Goal: Task Accomplishment & Management: Manage account settings

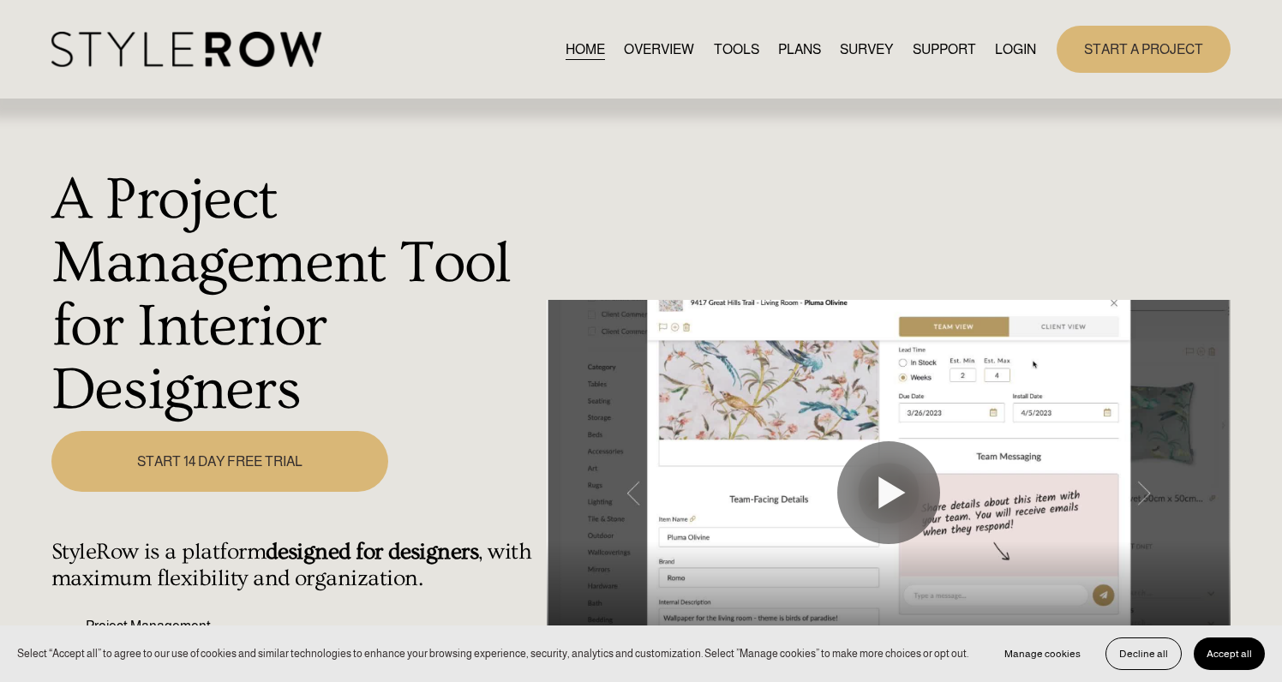
click at [1008, 50] on link "LOGIN" at bounding box center [1015, 49] width 41 height 23
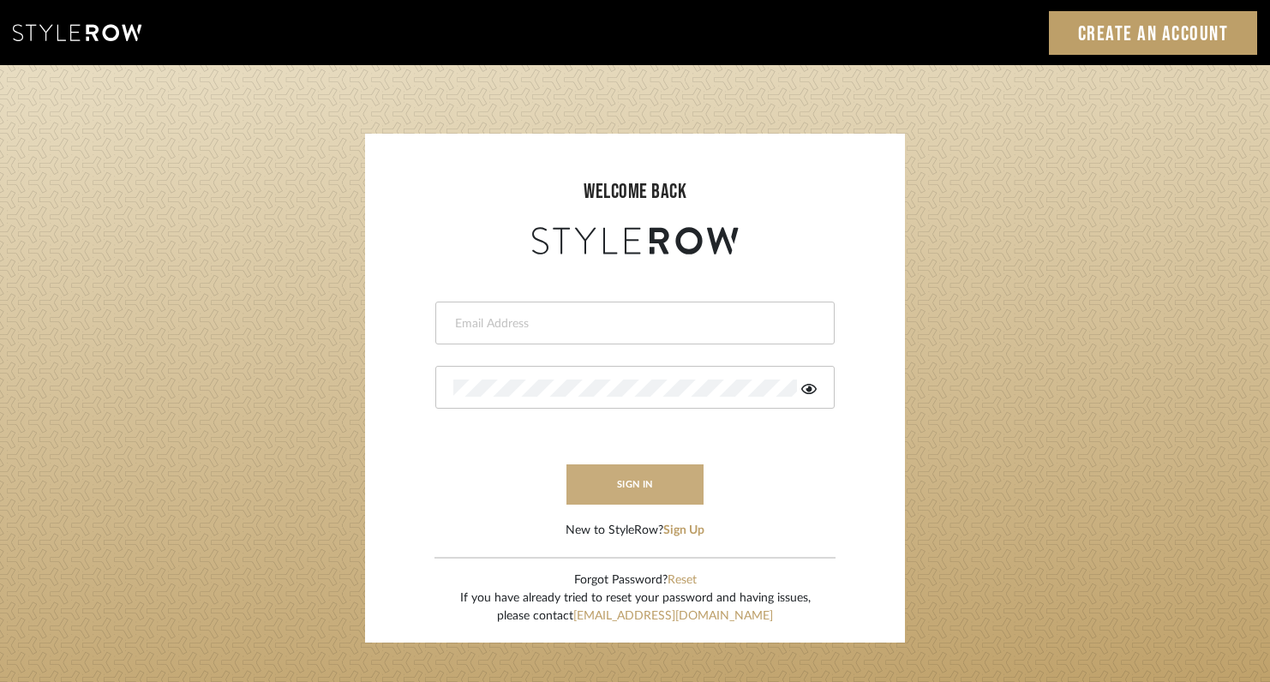
type input "rayeinteriordesign@gmail.com"
click at [607, 478] on button "sign in" at bounding box center [634, 484] width 137 height 40
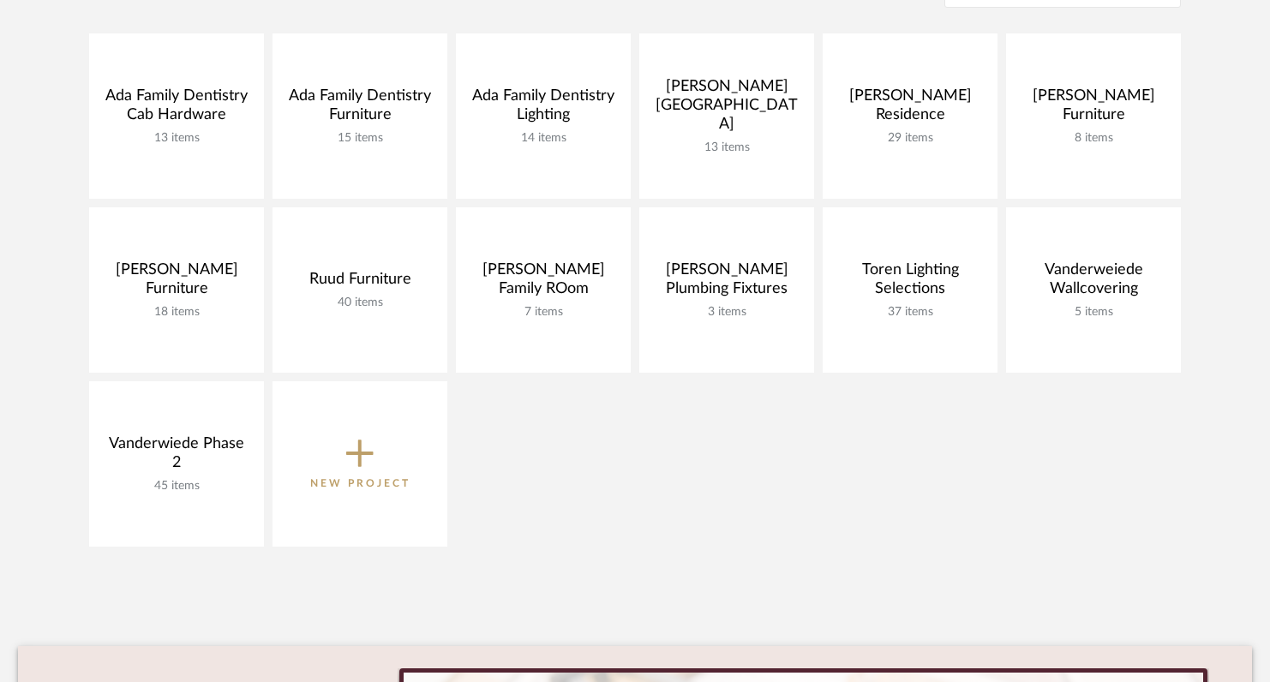
scroll to position [407, 0]
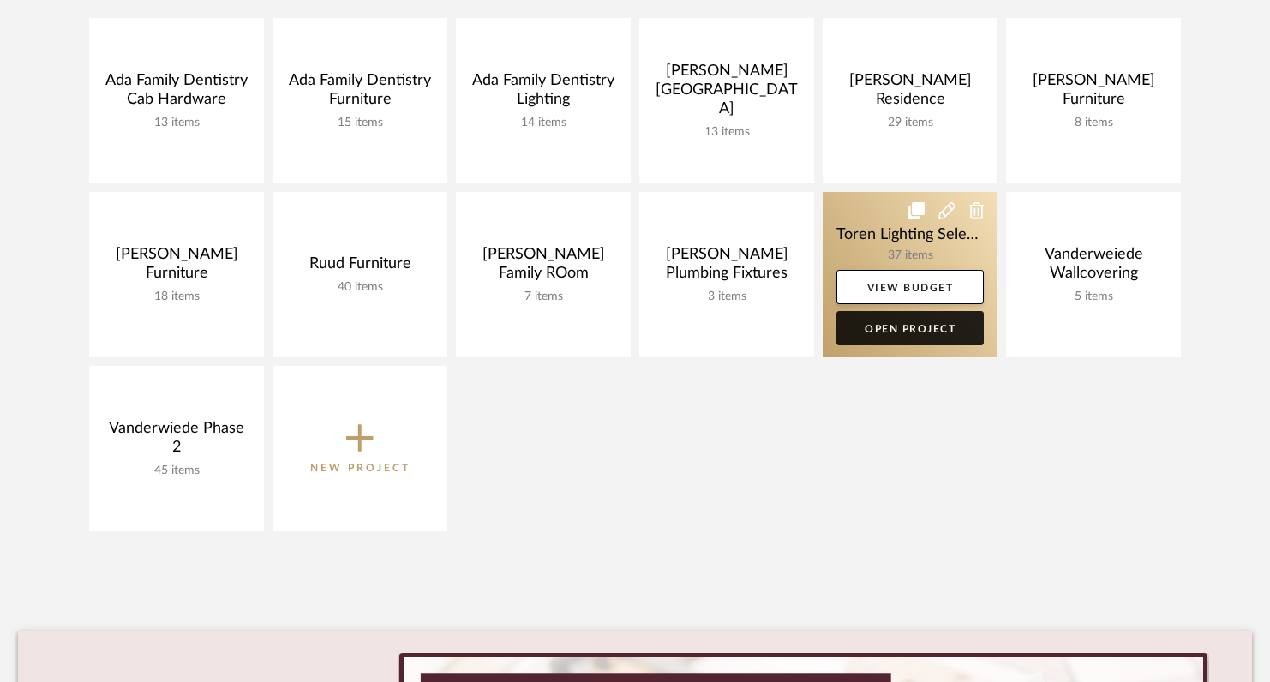
click at [875, 326] on link "Open Project" at bounding box center [909, 328] width 147 height 34
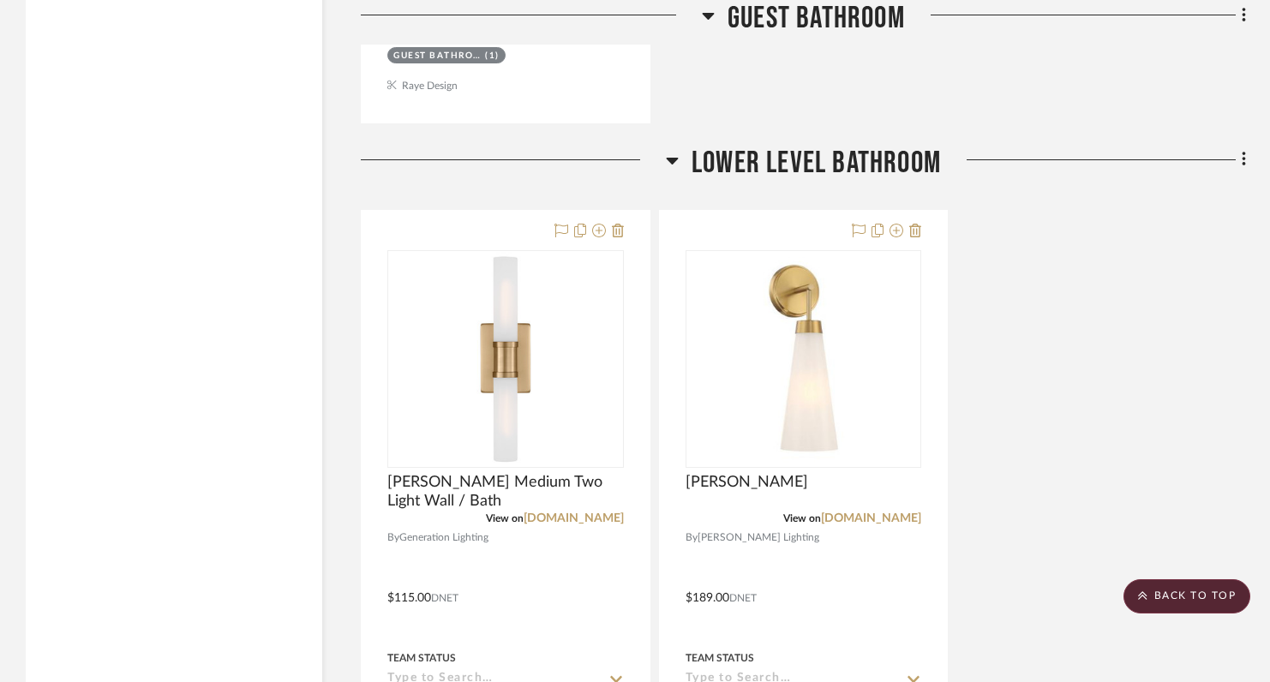
scroll to position [13654, 0]
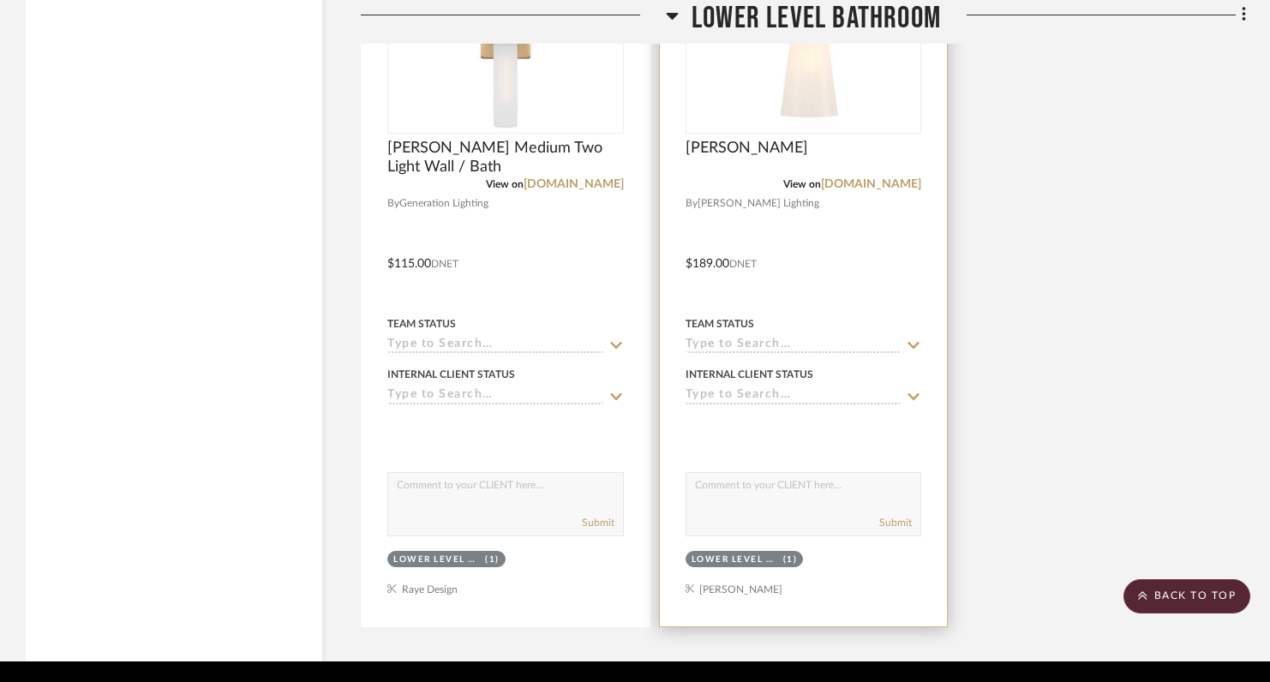
drag, startPoint x: 760, startPoint y: 370, endPoint x: 766, endPoint y: 45, distance: 324.8
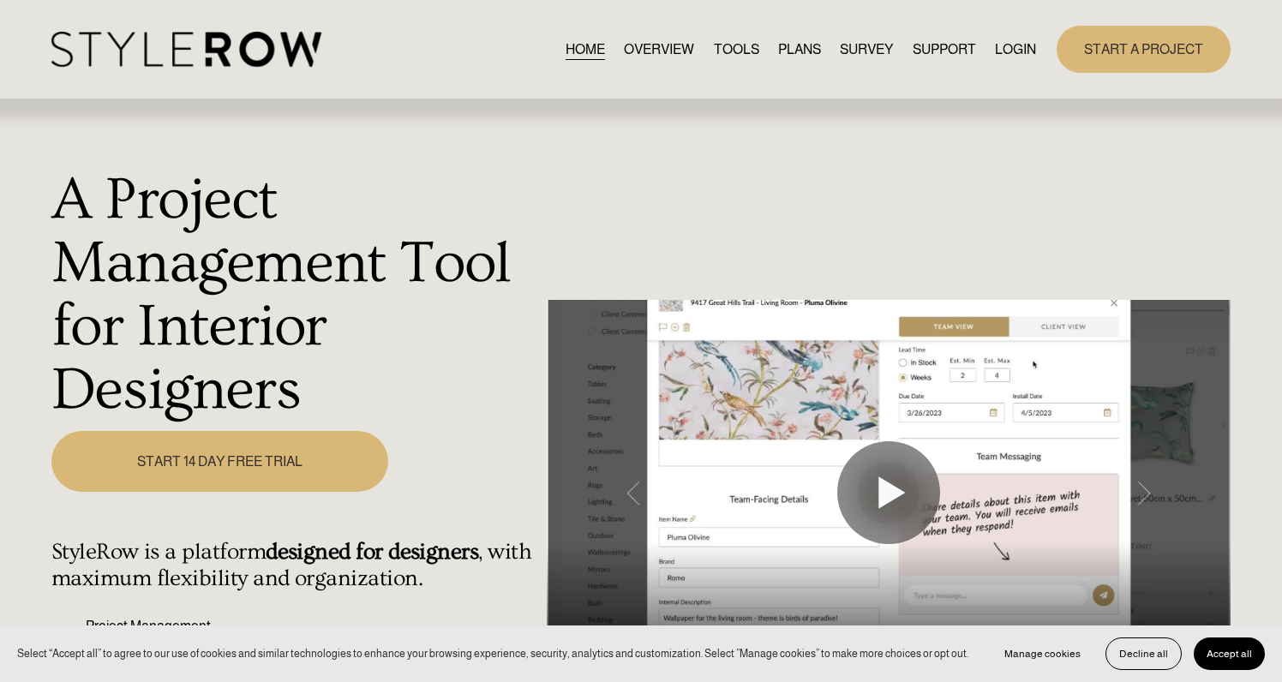
click at [1020, 54] on link "LOGIN" at bounding box center [1015, 49] width 41 height 23
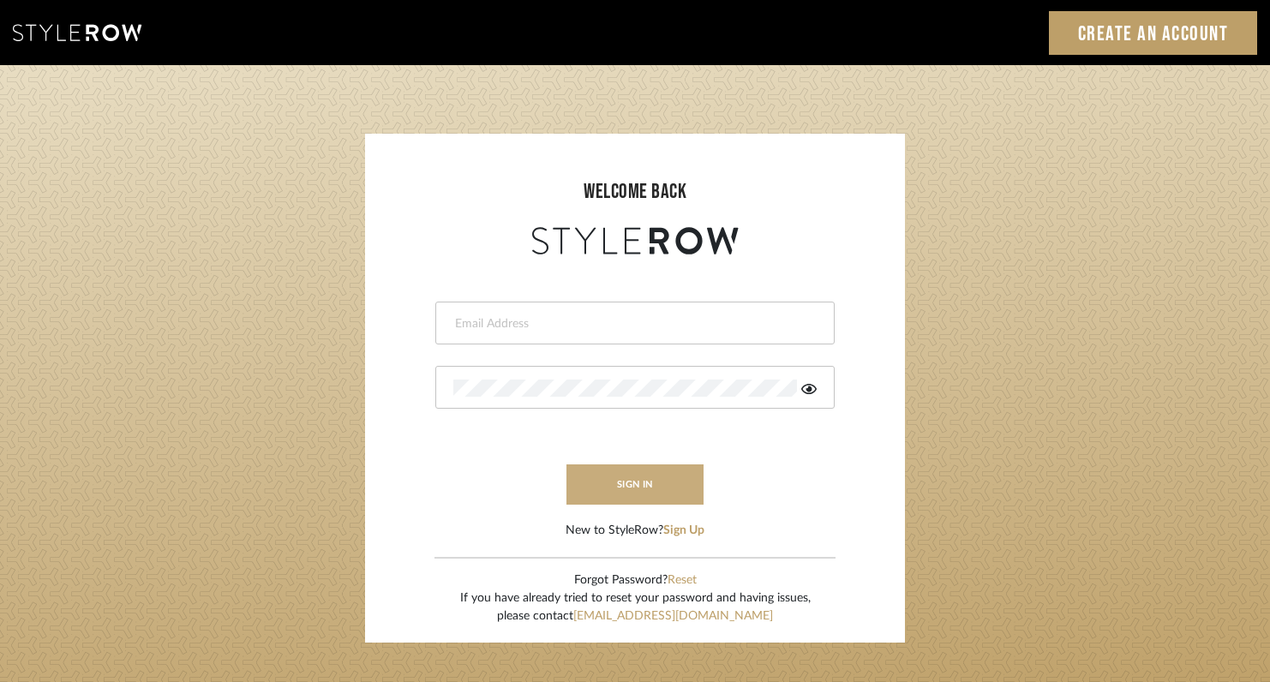
type input "rayeinteriordesign@gmail.com"
click at [677, 496] on button "sign in" at bounding box center [634, 484] width 137 height 40
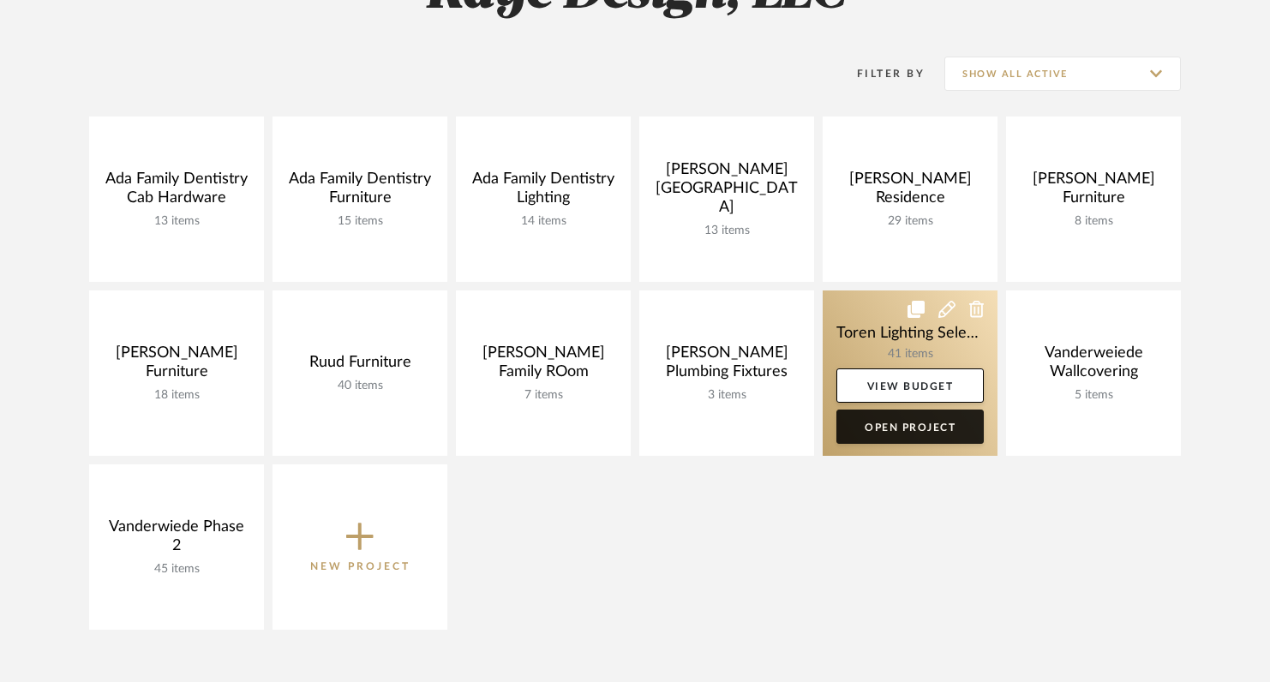
scroll to position [308, 0]
click at [912, 430] on link "Open Project" at bounding box center [909, 427] width 147 height 34
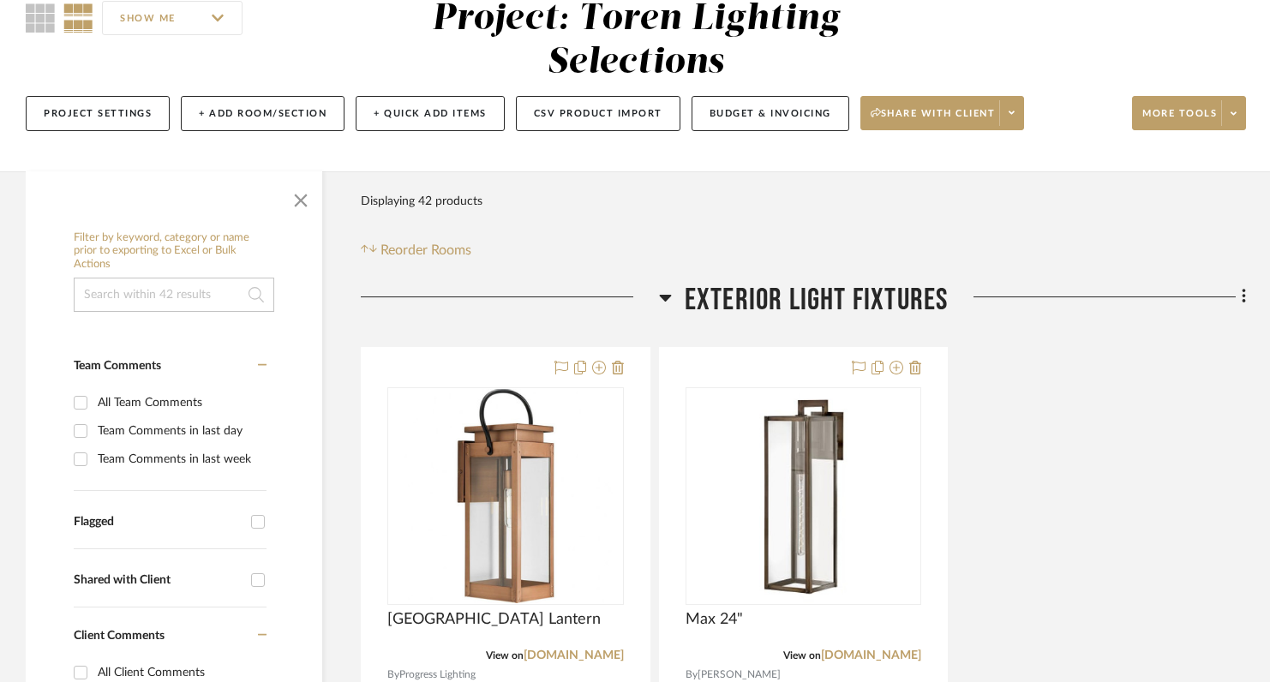
scroll to position [166, 0]
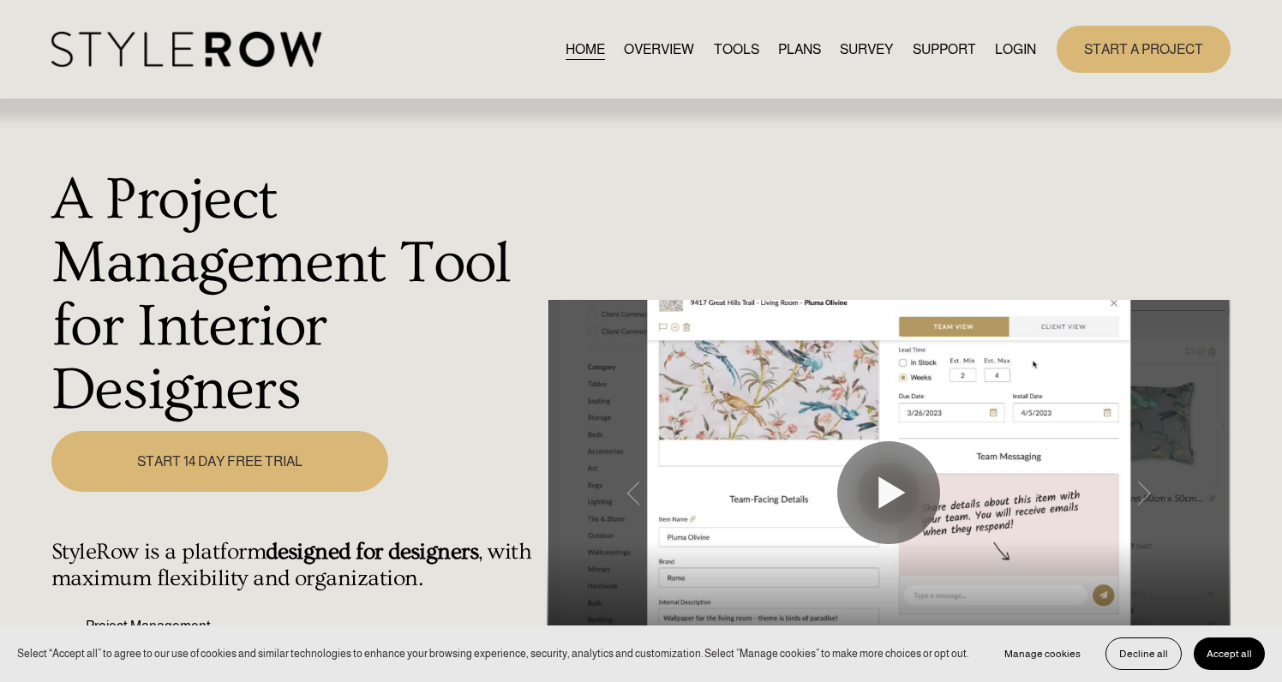
click at [1014, 41] on link "LOGIN" at bounding box center [1015, 49] width 41 height 23
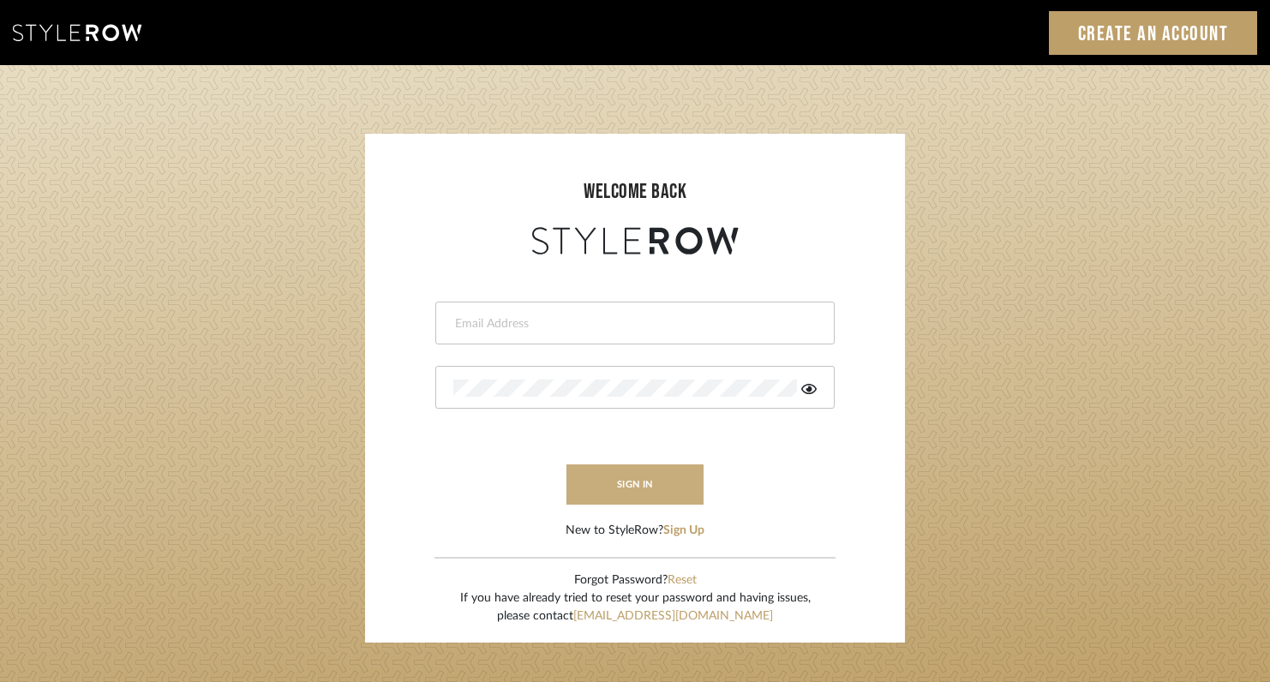
type input "[EMAIL_ADDRESS][DOMAIN_NAME]"
click at [611, 485] on button "sign in" at bounding box center [634, 484] width 137 height 40
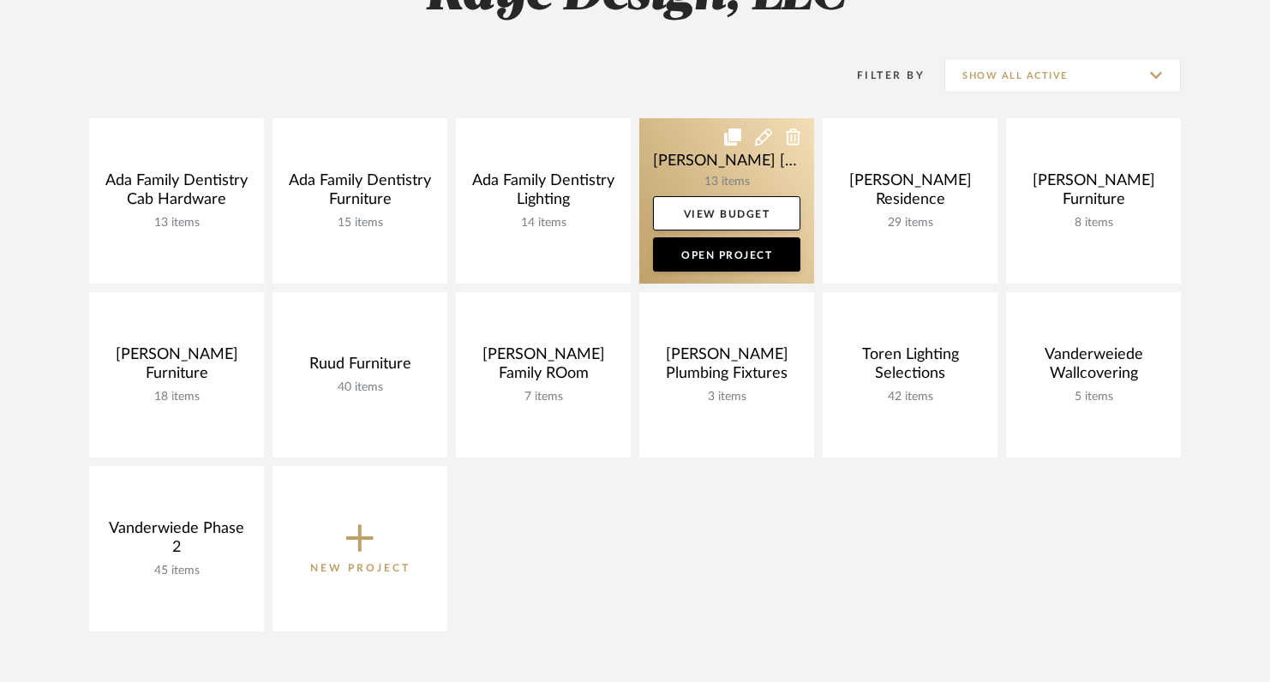
scroll to position [314, 0]
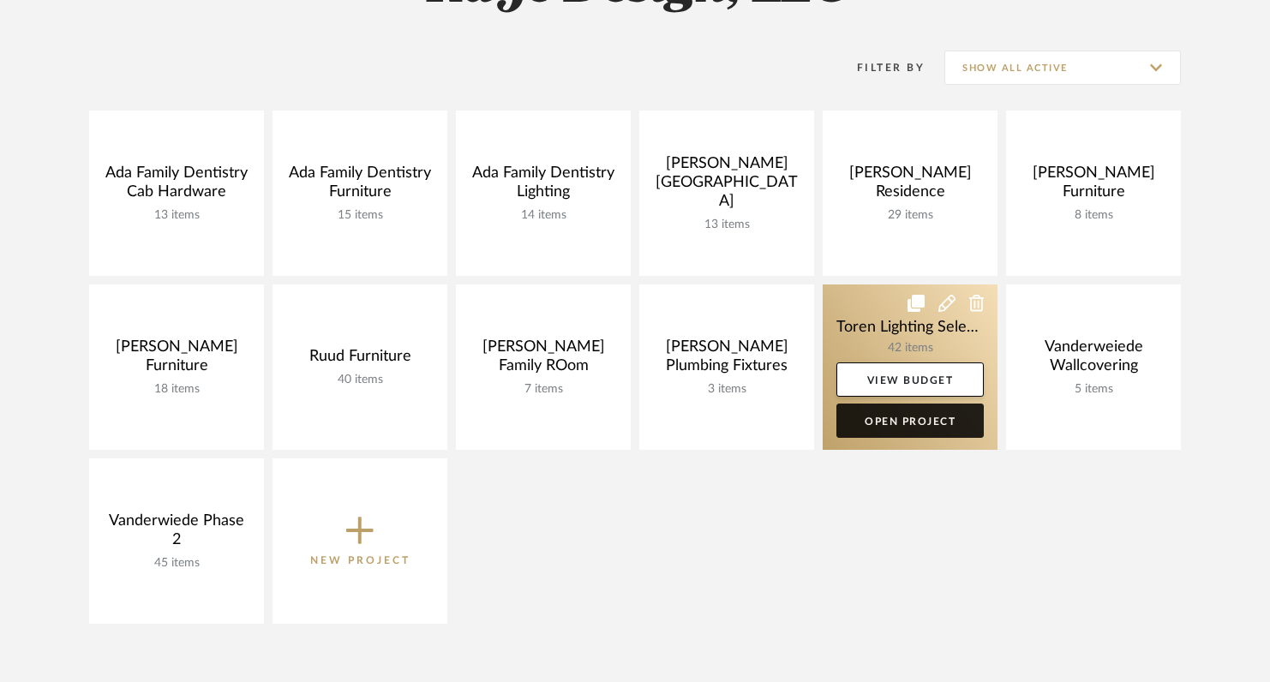
click at [910, 416] on link "Open Project" at bounding box center [909, 421] width 147 height 34
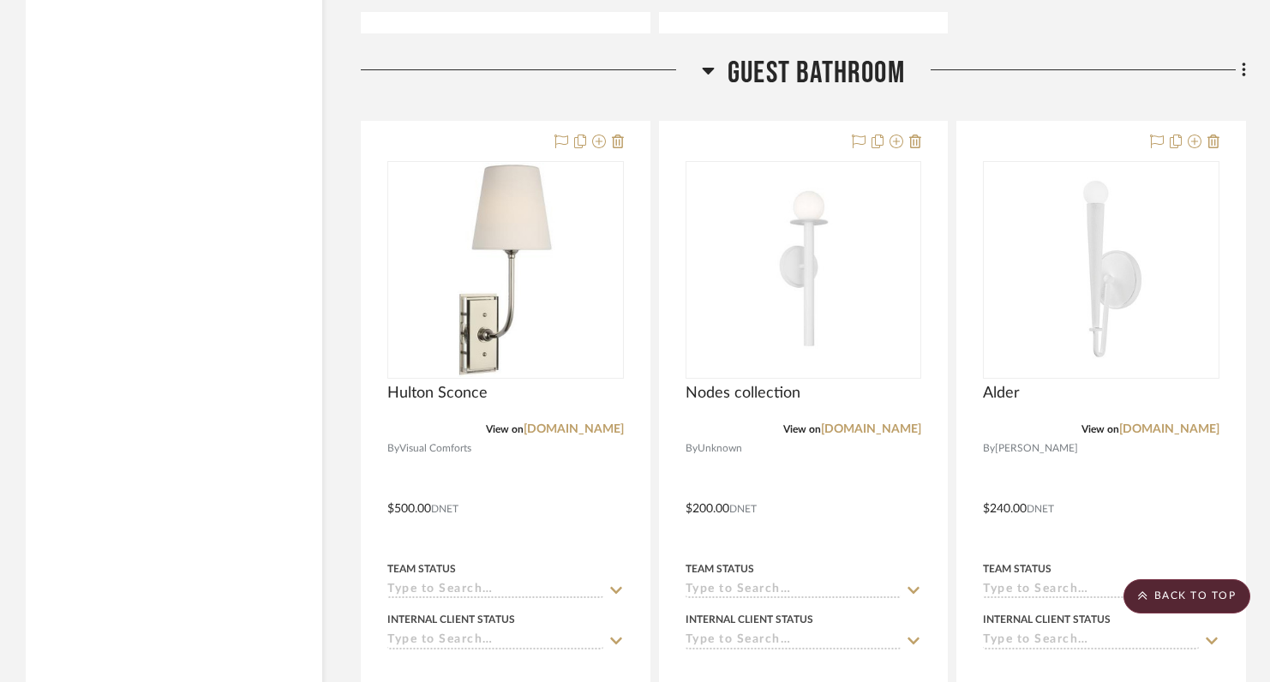
scroll to position [12577, 0]
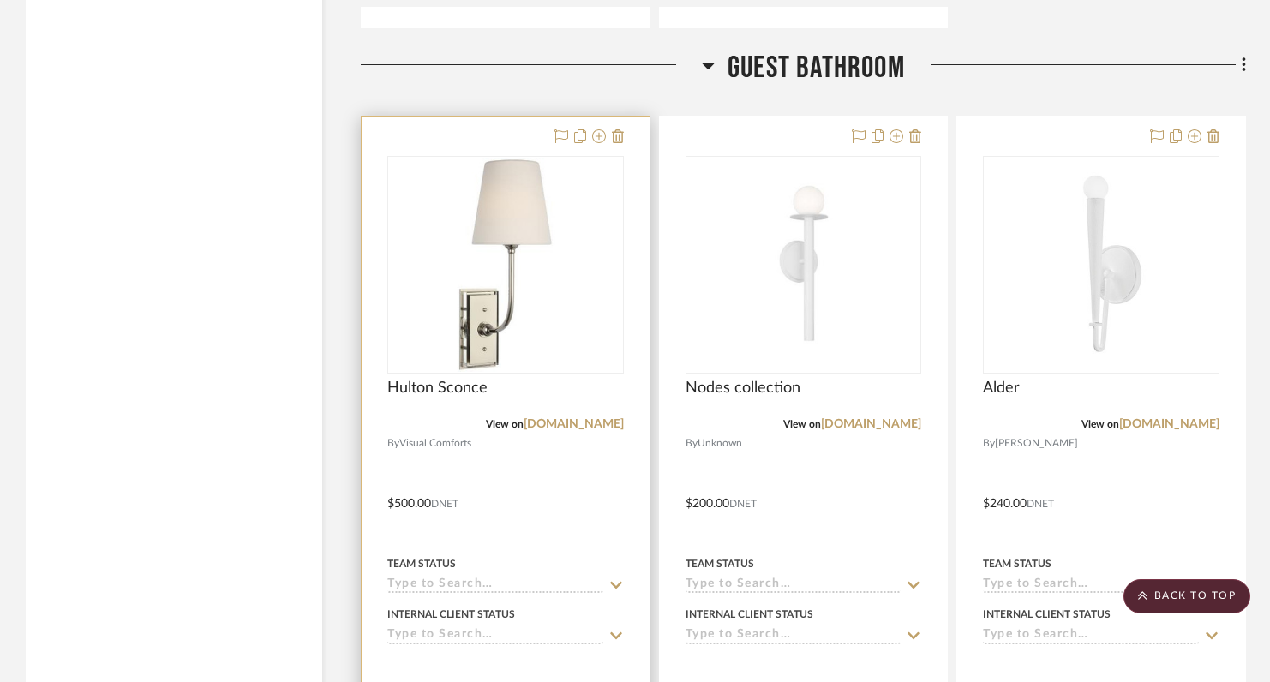
click at [627, 117] on div at bounding box center [506, 492] width 288 height 750
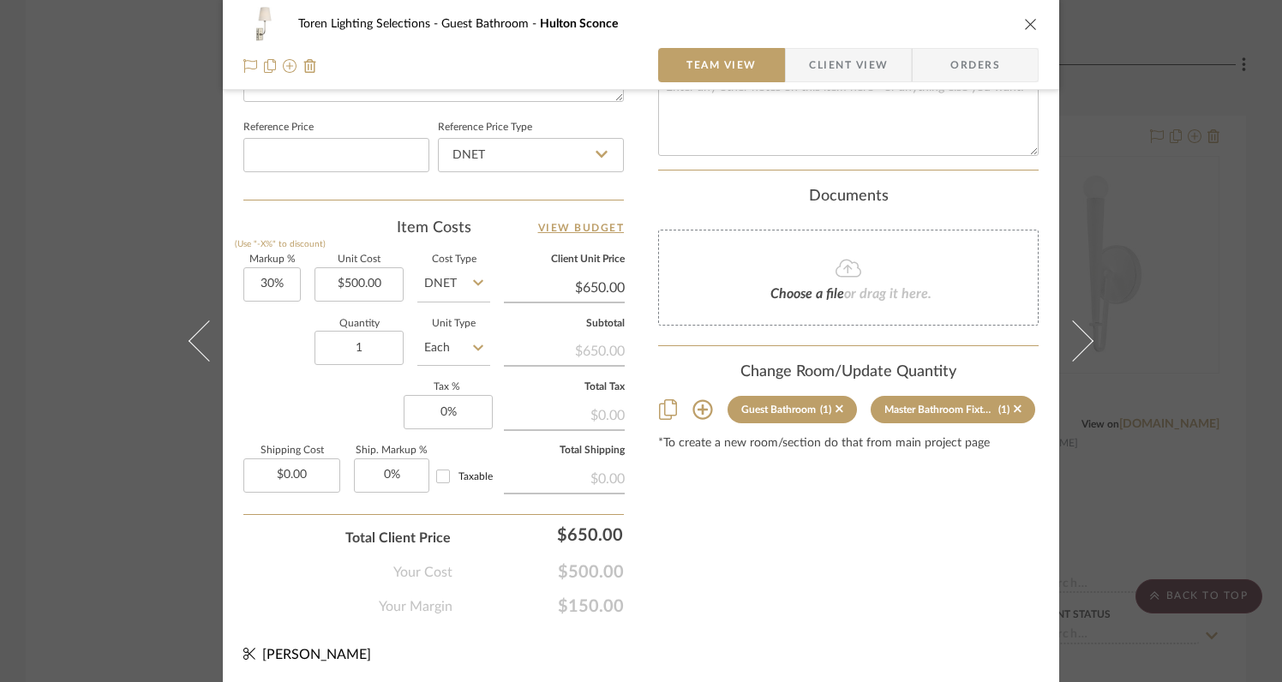
scroll to position [0, 0]
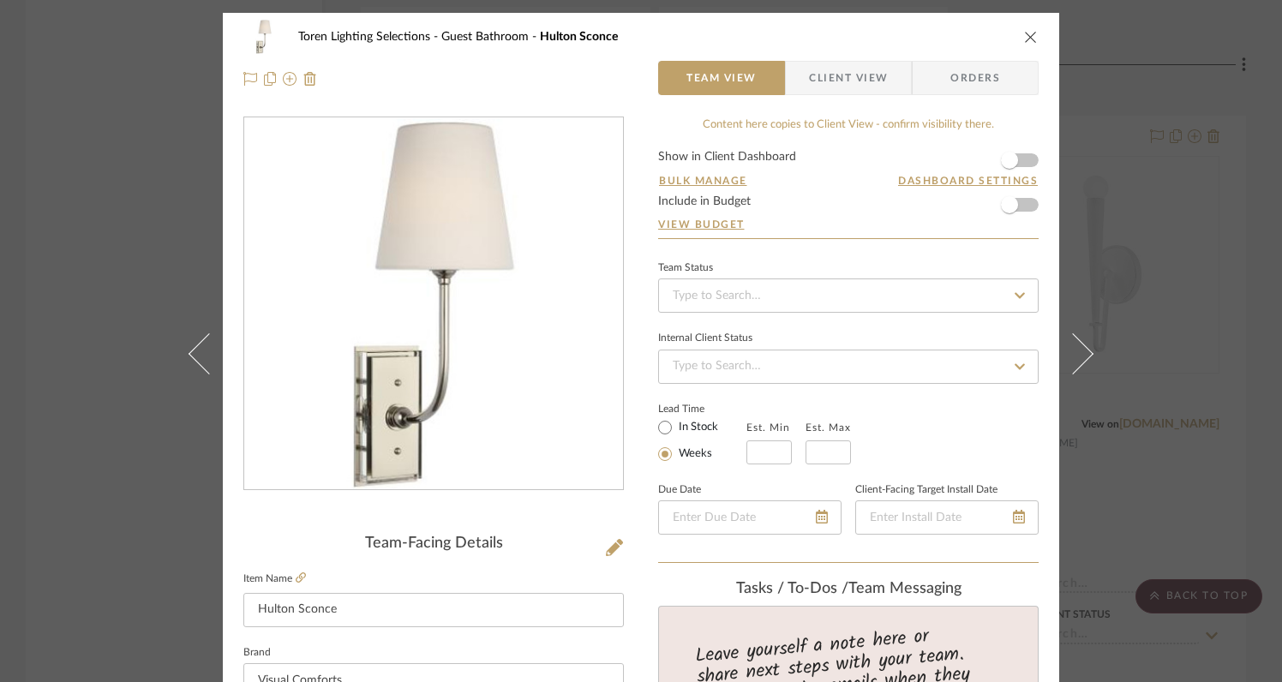
click at [1025, 33] on icon "close" at bounding box center [1031, 37] width 14 height 14
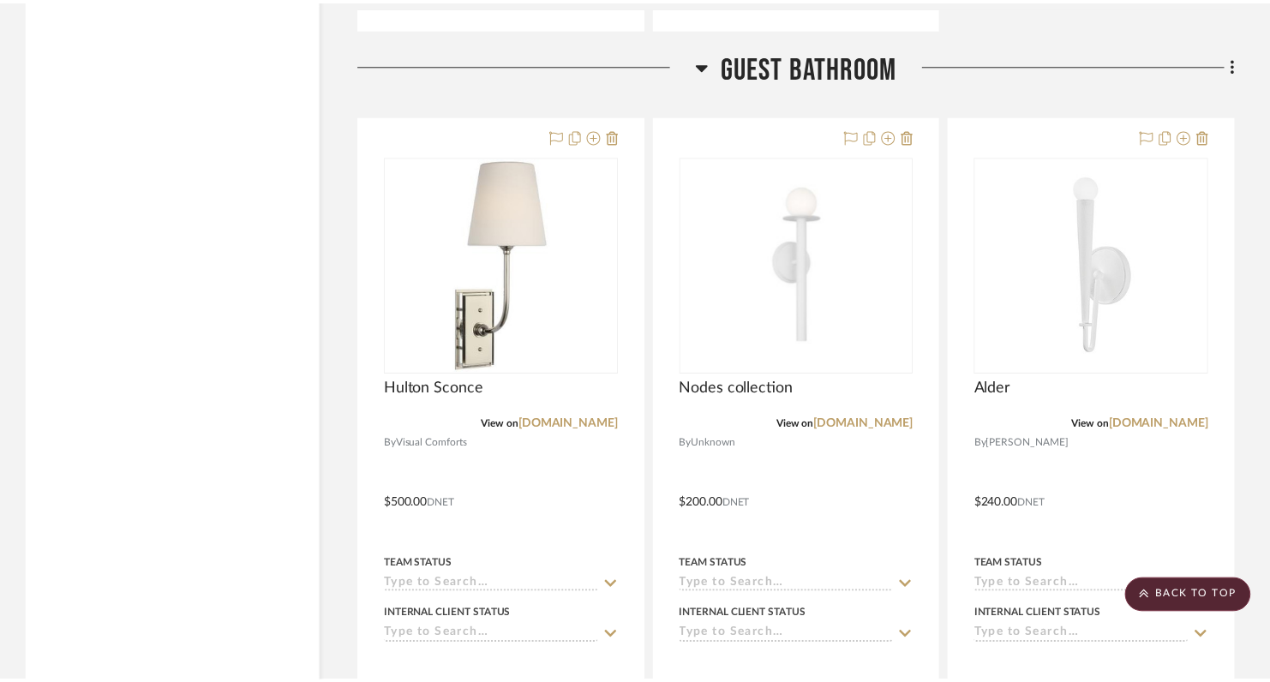
scroll to position [12577, 0]
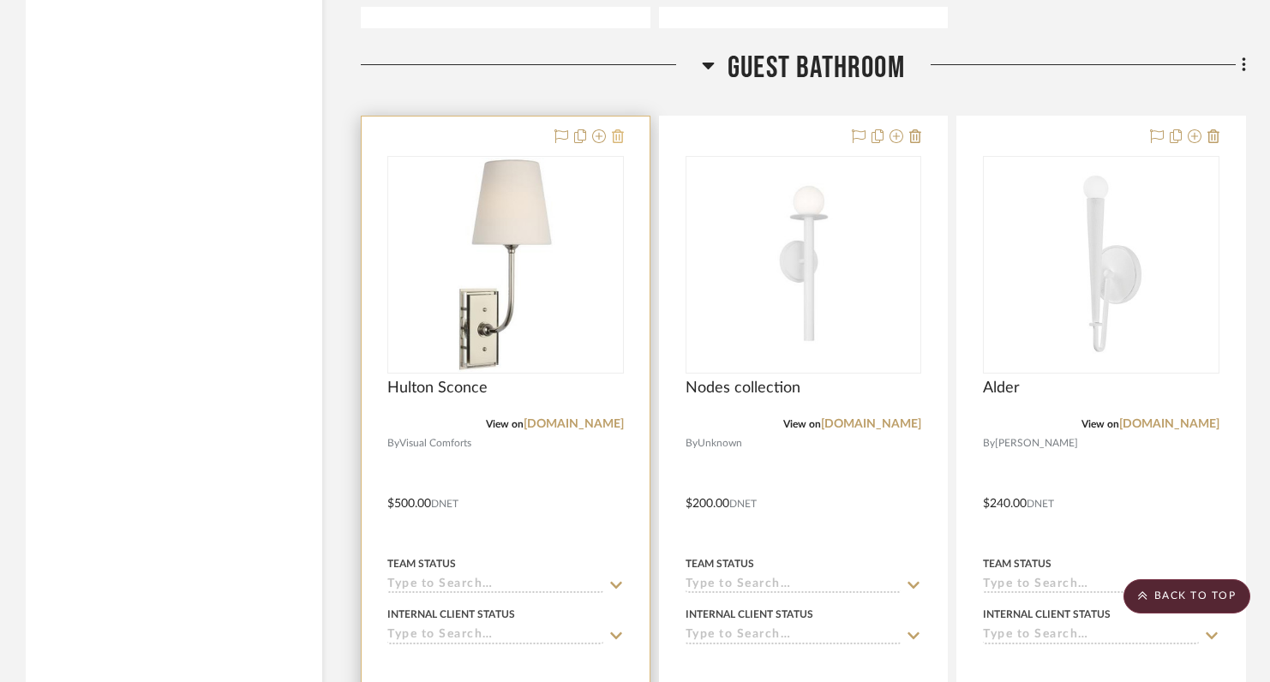
click at [619, 129] on icon at bounding box center [618, 136] width 12 height 14
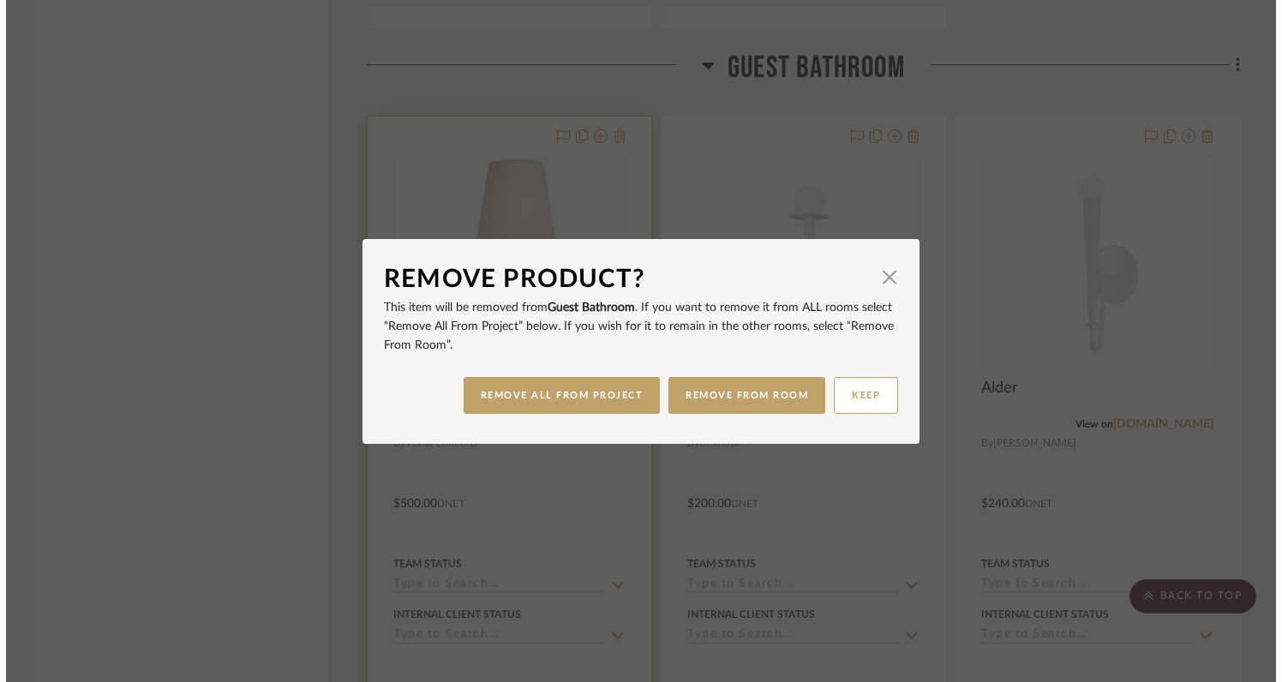
scroll to position [0, 0]
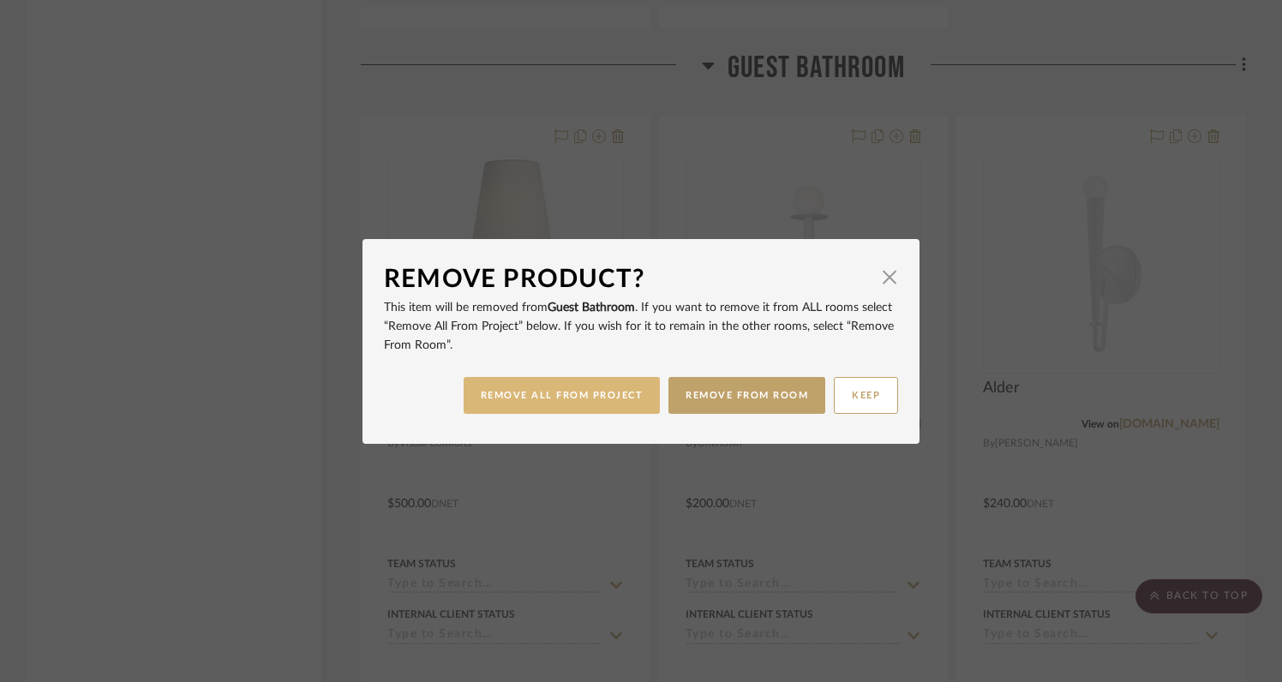
click at [591, 398] on button "REMOVE ALL FROM PROJECT" at bounding box center [562, 395] width 197 height 37
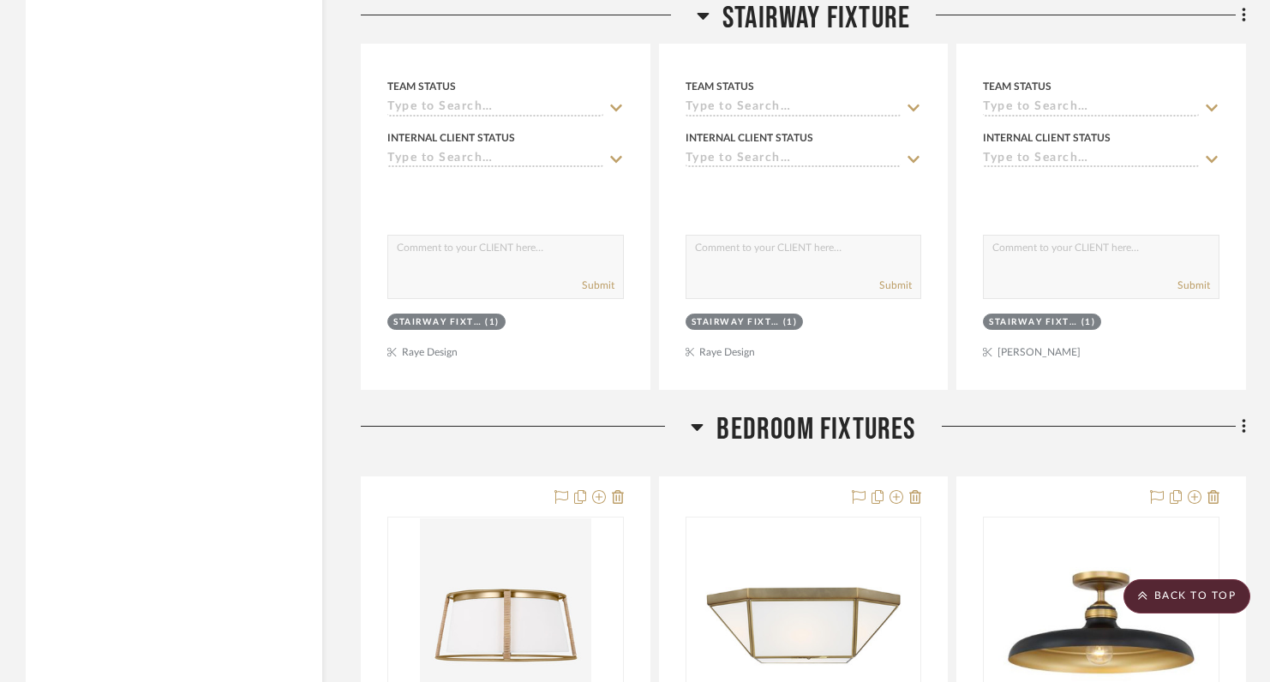
scroll to position [10652, 0]
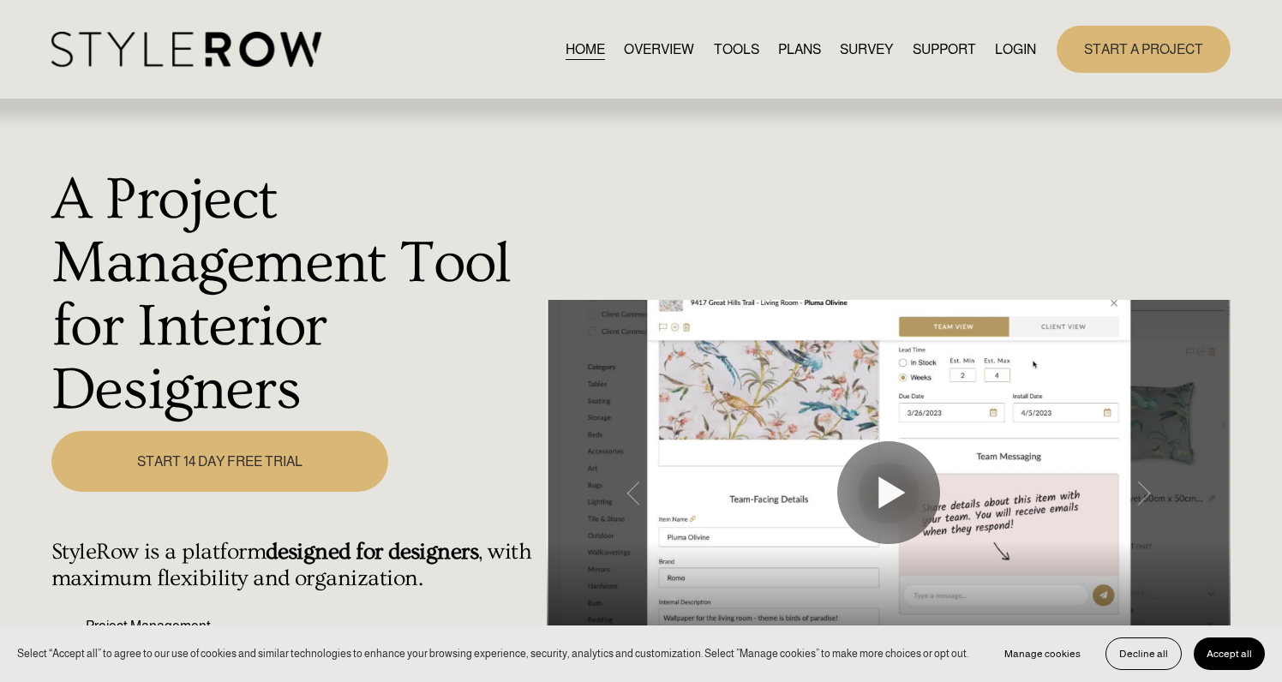
click at [956, 50] on link "LOGIN" at bounding box center [1015, 49] width 41 height 23
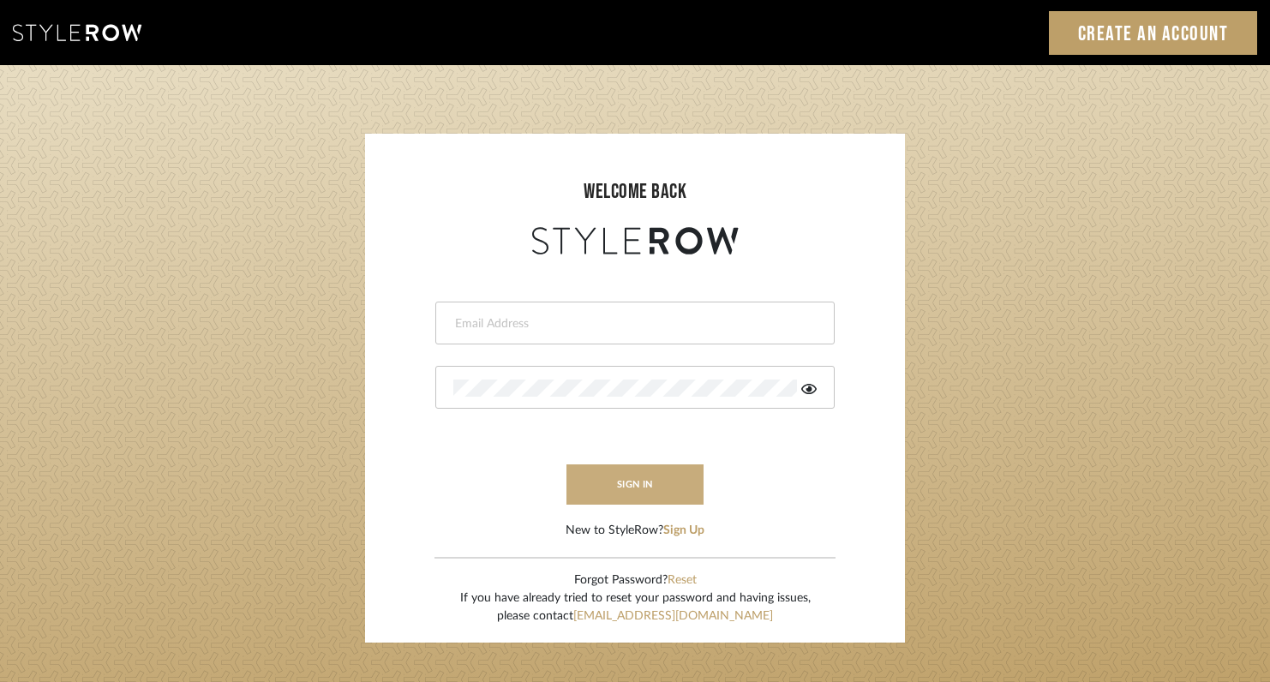
type input "[EMAIL_ADDRESS][DOMAIN_NAME]"
click at [646, 487] on button "sign in" at bounding box center [634, 484] width 137 height 40
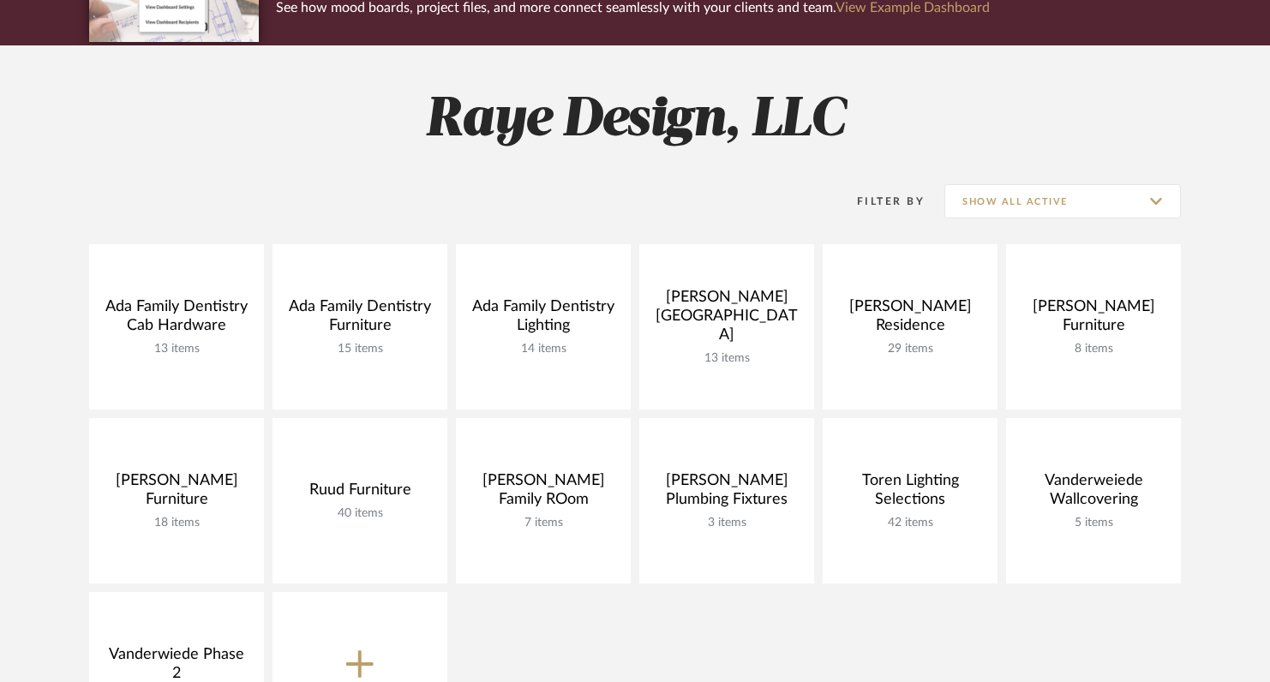
scroll to position [272, 0]
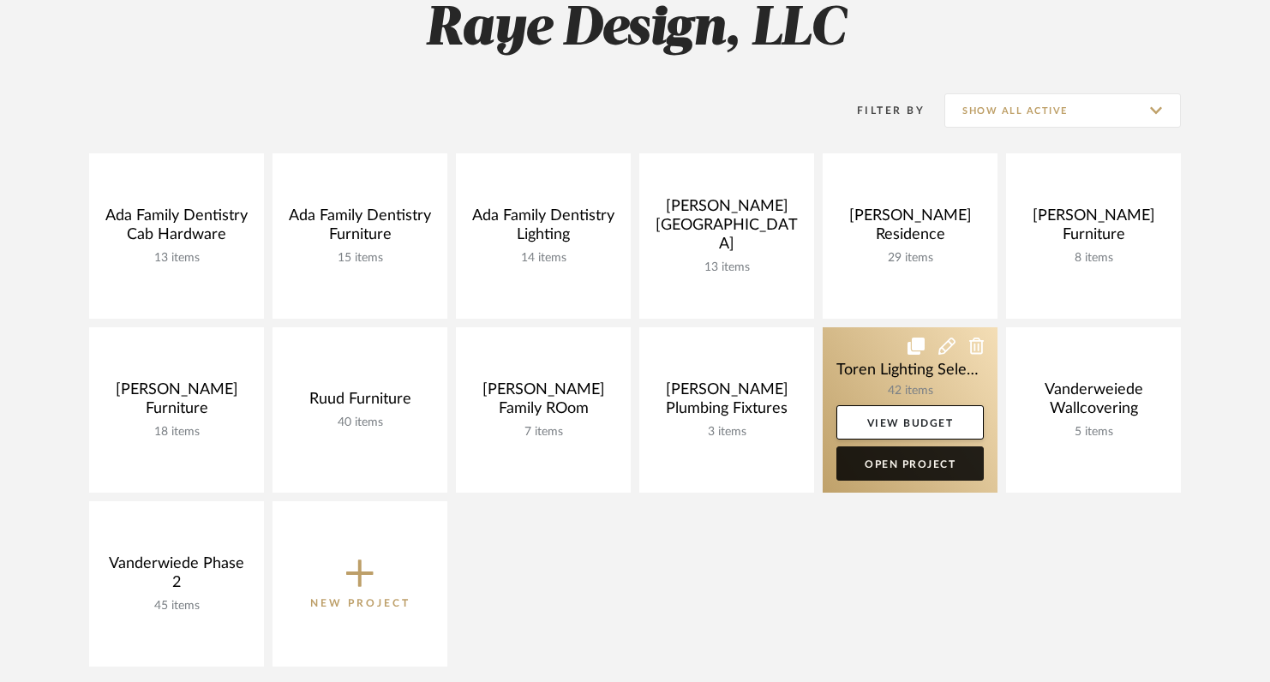
click at [870, 476] on link "Open Project" at bounding box center [909, 463] width 147 height 34
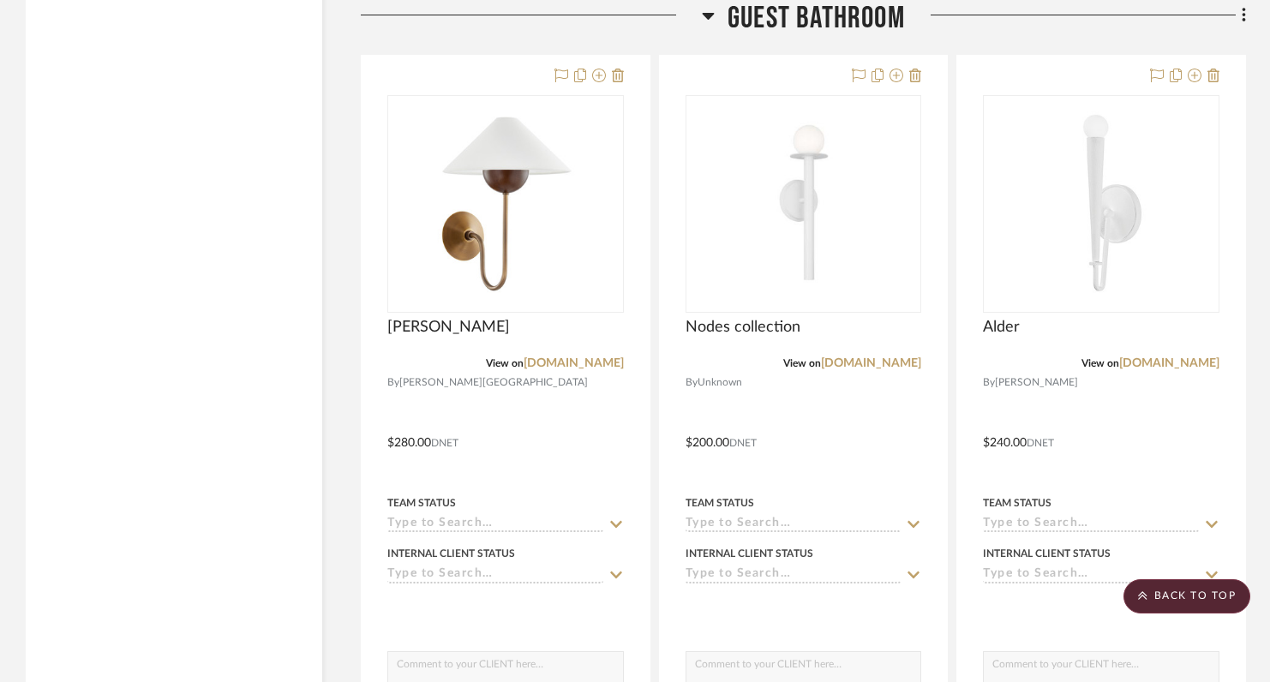
scroll to position [12505, 0]
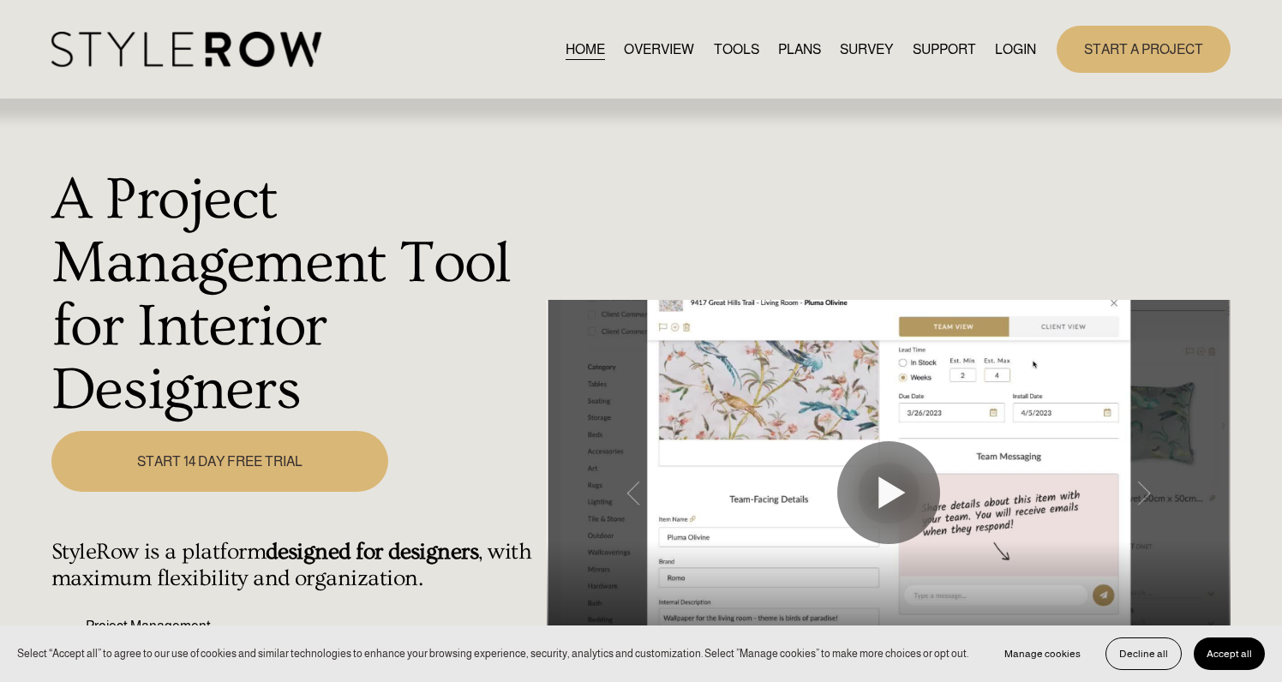
click at [1009, 61] on div "HOME OVERVIEW TOOLS PLANS SURVEY SUPPORT QUESTIONS" at bounding box center [543, 49] width 984 height 35
click at [1014, 42] on link "LOGIN" at bounding box center [1015, 49] width 41 height 23
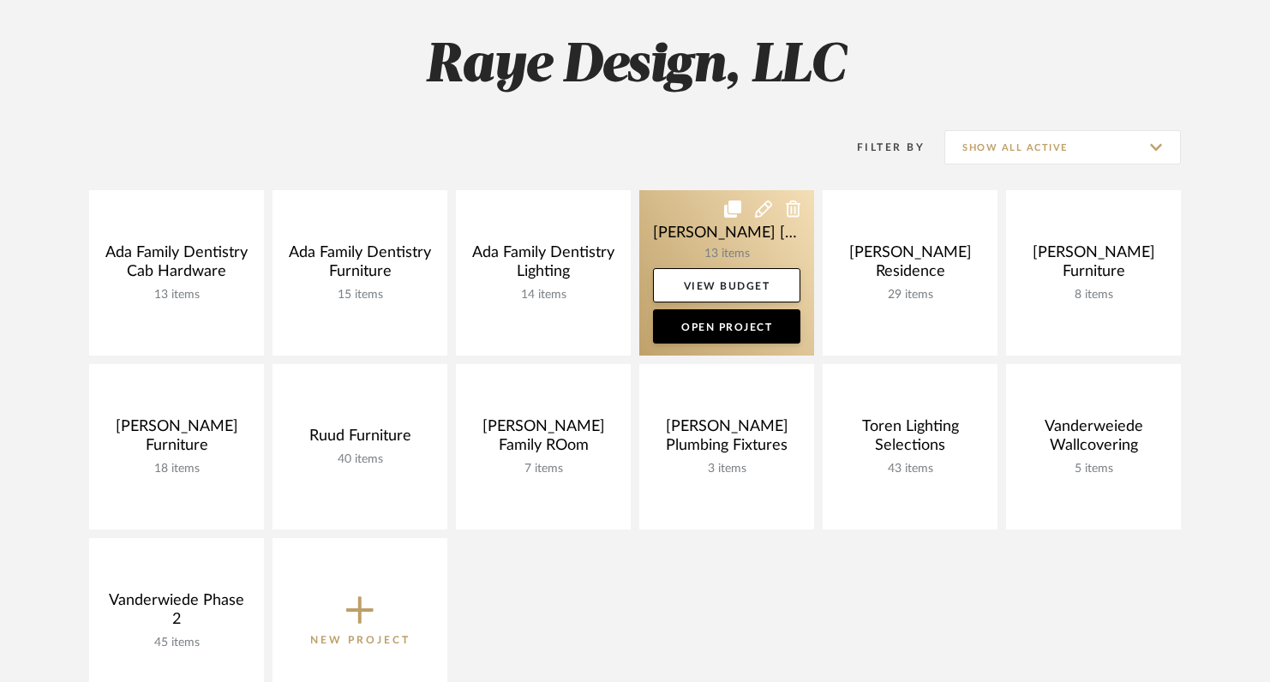
scroll to position [240, 0]
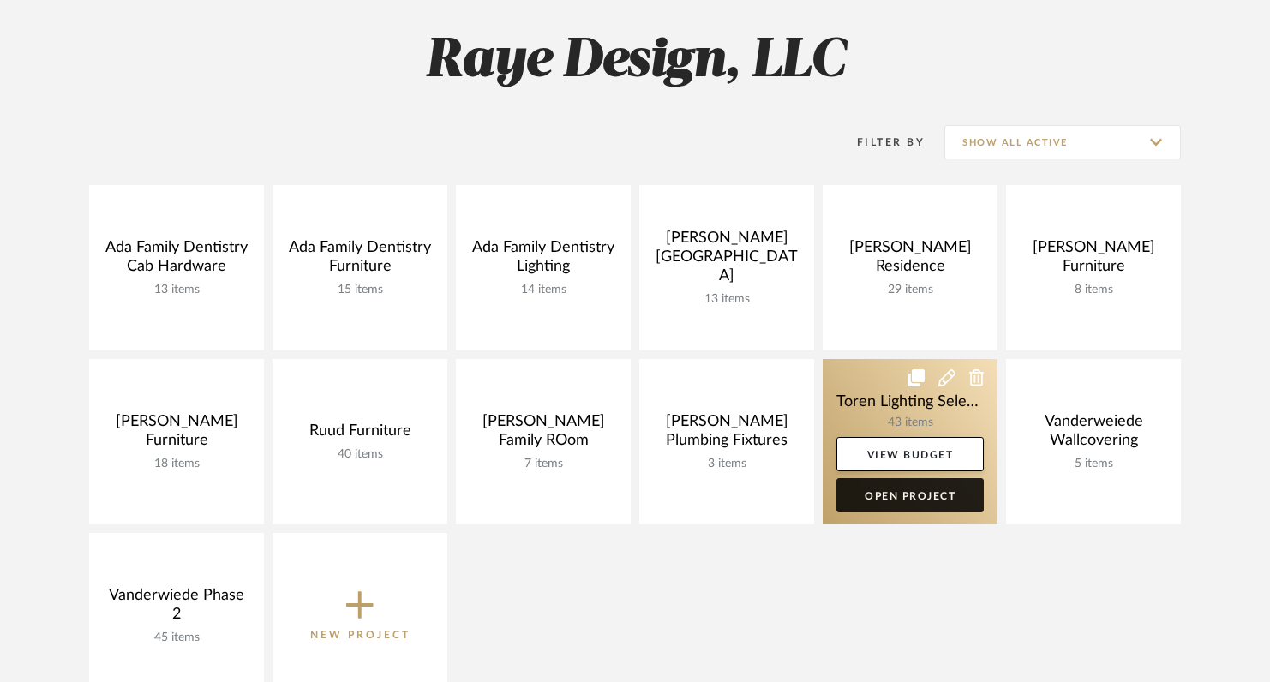
click at [886, 496] on link "Open Project" at bounding box center [909, 495] width 147 height 34
